Goal: Information Seeking & Learning: Learn about a topic

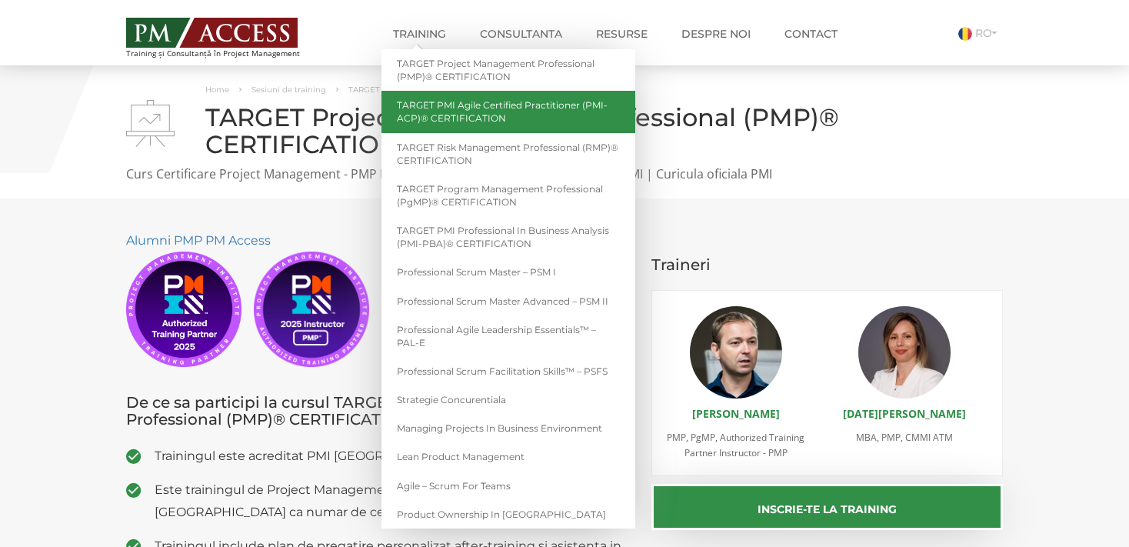
click at [557, 119] on link "TARGET PMI Agile Certified Practitioner (PMI-ACP)® CERTIFICATION" at bounding box center [508, 112] width 254 height 42
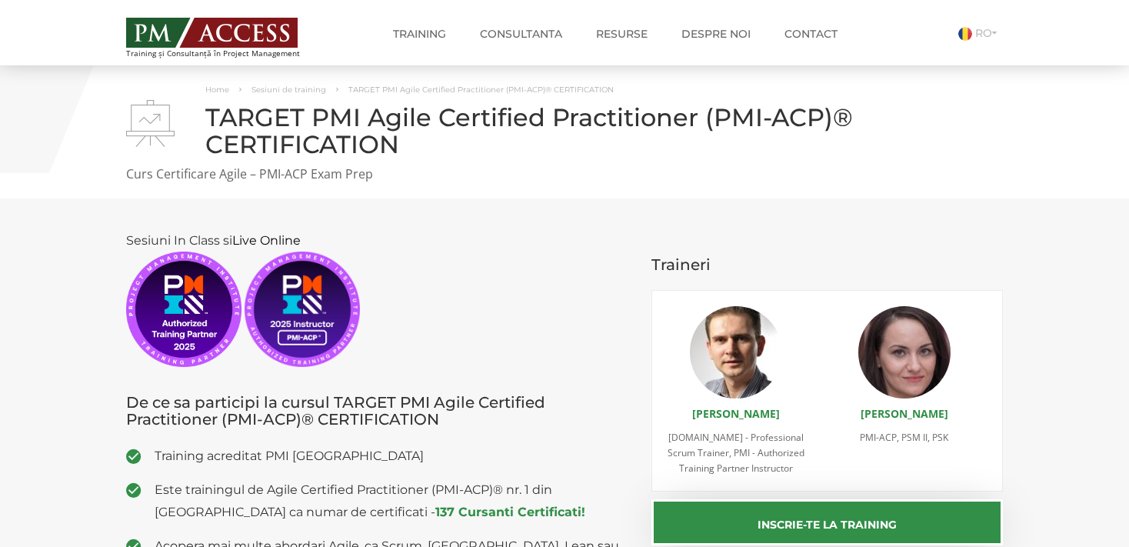
click at [106, 346] on section "Sesiuni In Class si Live Online De ce sa participi la cursul TARGET PMI Agile C…" at bounding box center [564, 522] width 1129 height 648
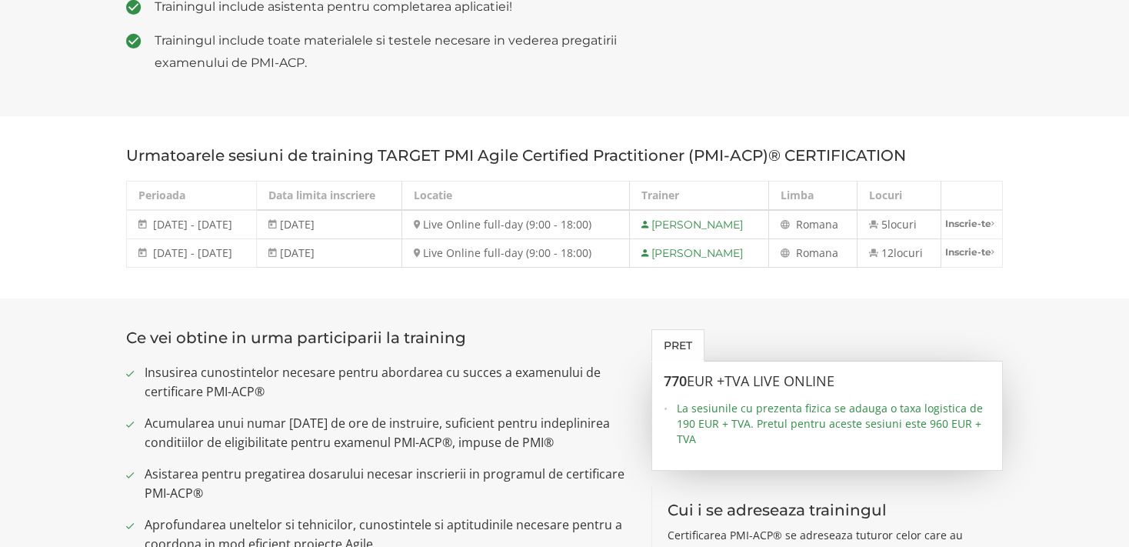
scroll to position [771, 0]
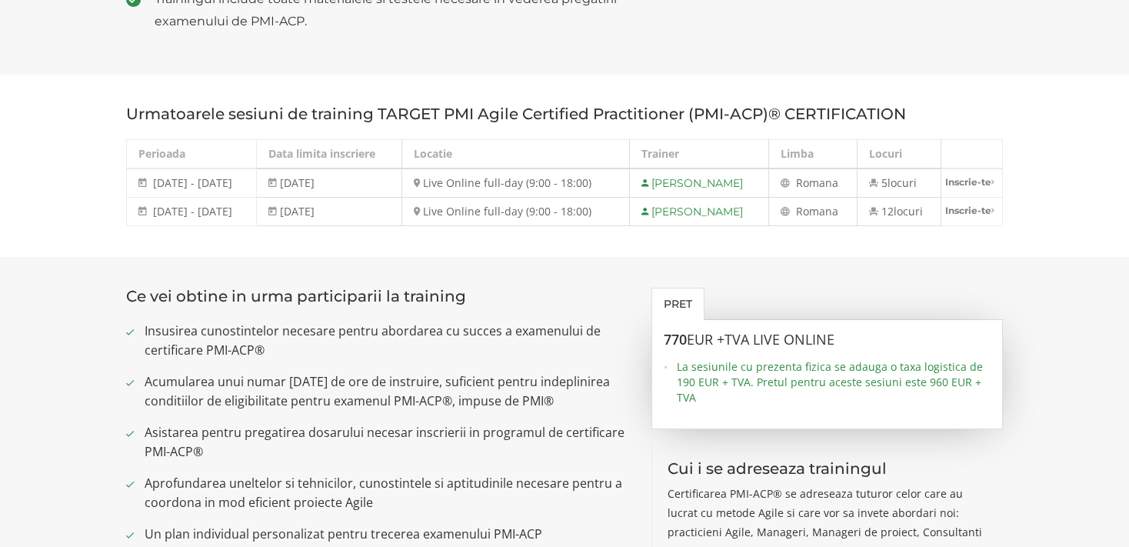
click at [604, 366] on ul "Insusirea cunostintelor necesare pentru abordarea cu succes a examenului de cer…" at bounding box center [377, 543] width 502 height 445
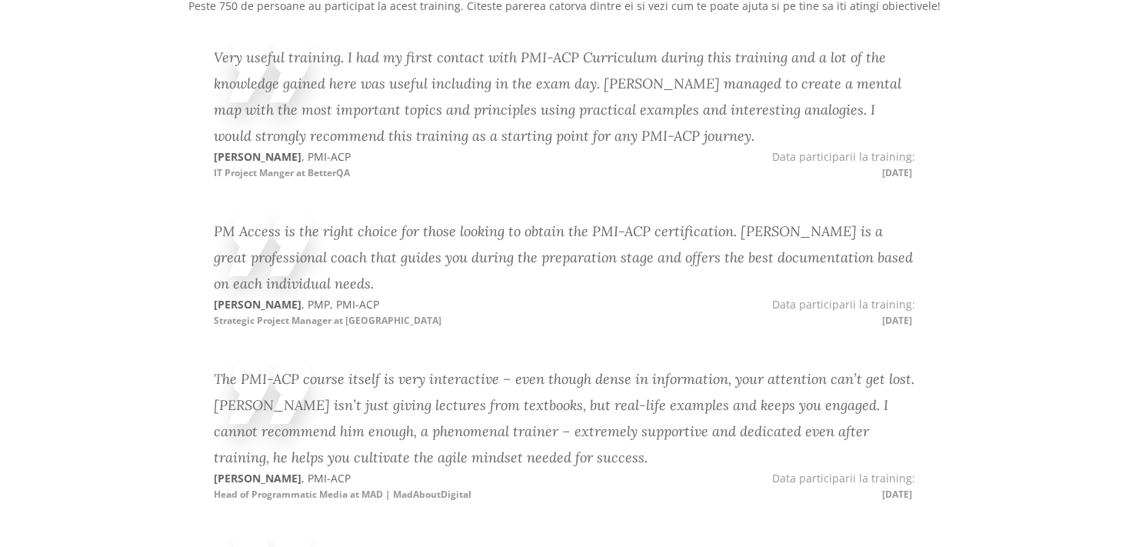
scroll to position [2474, 0]
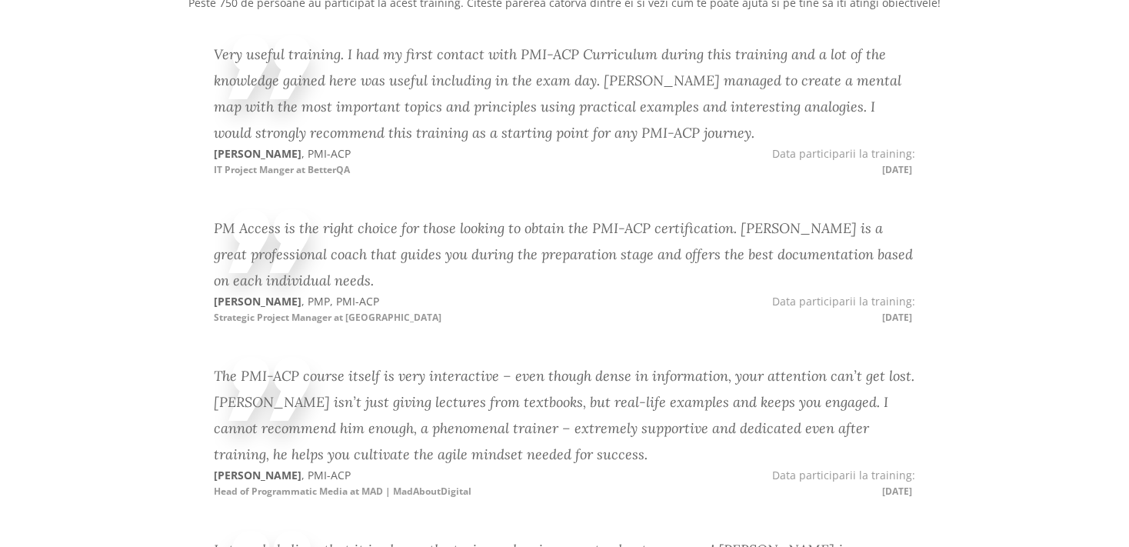
click at [237, 358] on div "The PMI-ACP course itself is very interactive – even though dense in informatio…" at bounding box center [564, 442] width 701 height 174
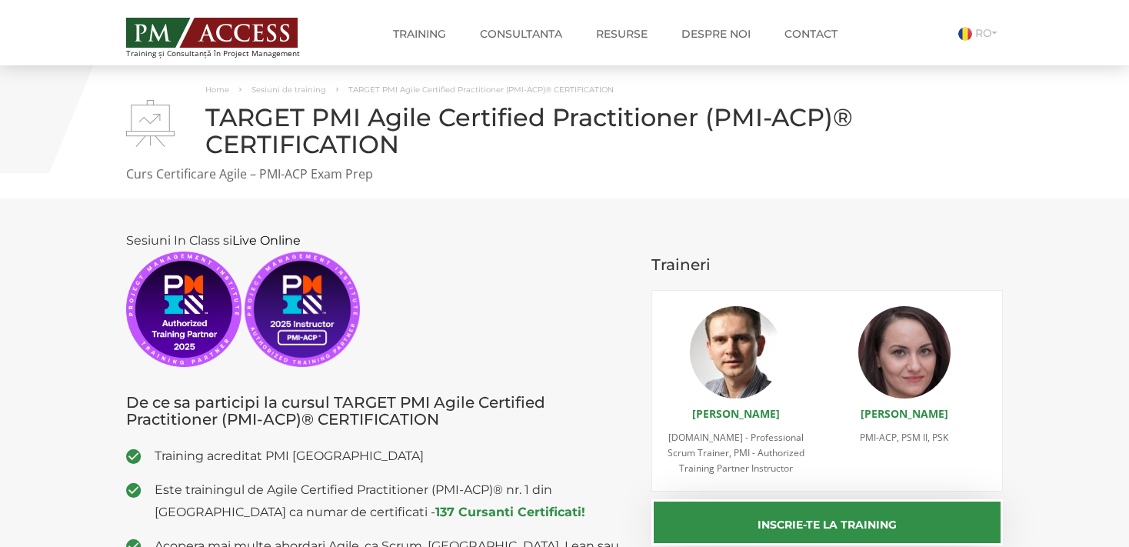
scroll to position [0, 0]
click at [977, 31] on link "RO" at bounding box center [980, 33] width 45 height 14
click at [528, 29] on link "Consultanta" at bounding box center [520, 33] width 105 height 31
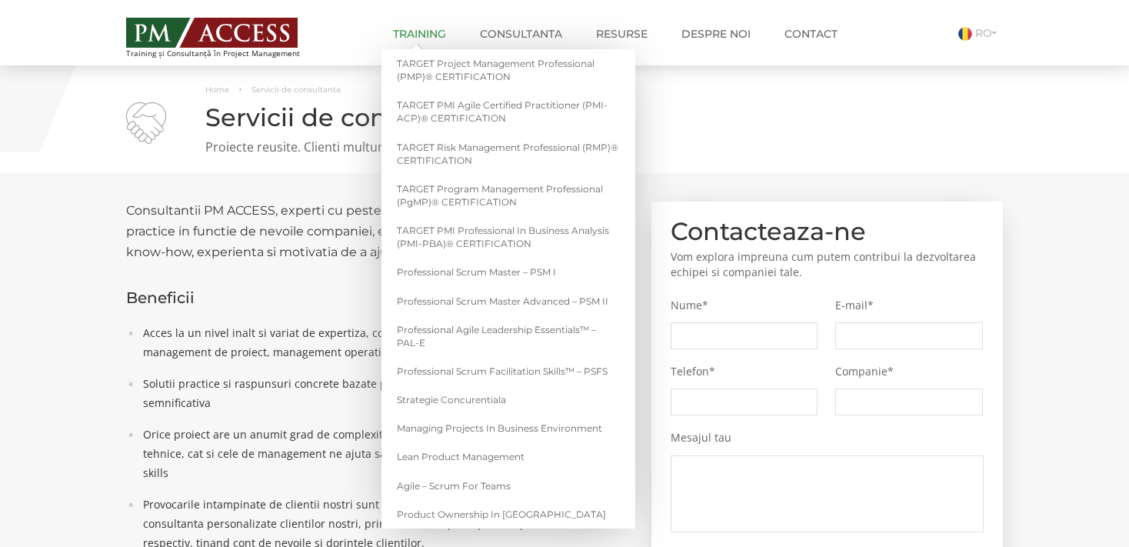
click at [433, 35] on link "Training" at bounding box center [419, 33] width 76 height 31
